Goal: Find specific page/section: Find specific page/section

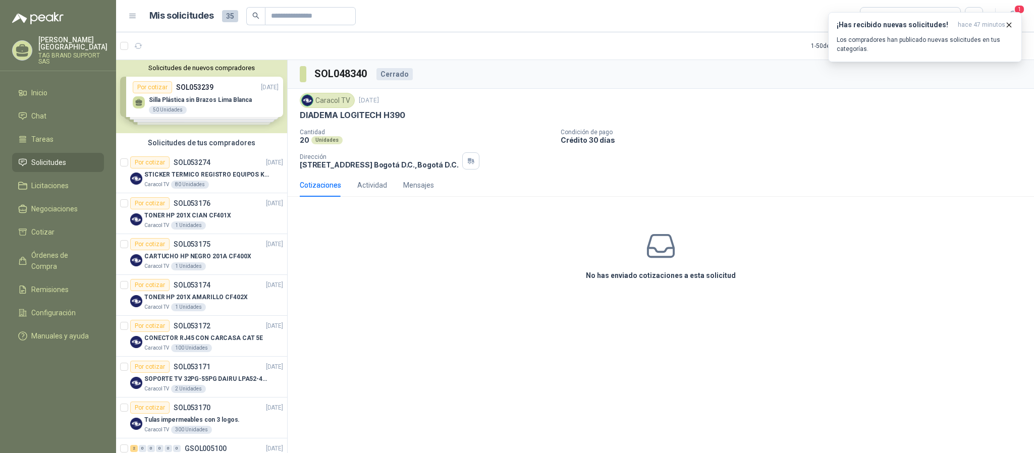
click at [50, 157] on span "Solicitudes" at bounding box center [48, 162] width 35 height 11
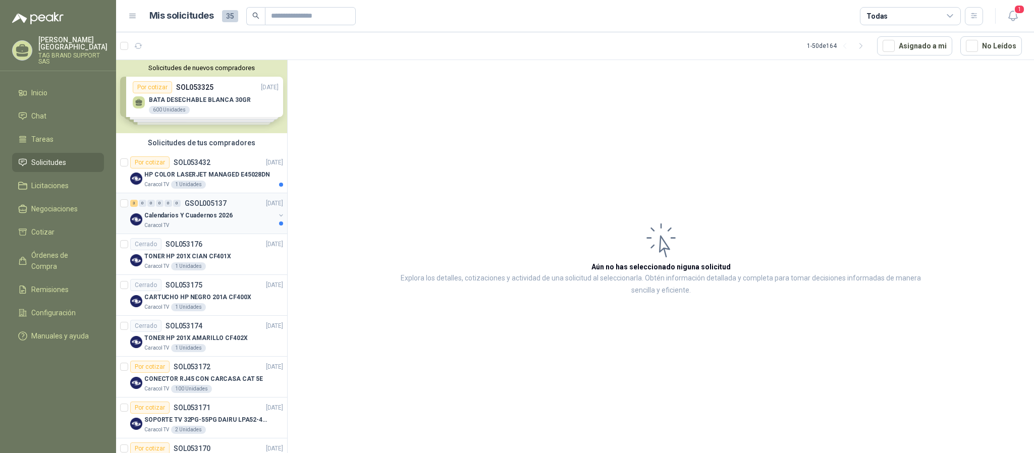
click at [220, 224] on div "Caracol TV" at bounding box center [209, 225] width 131 height 8
